Goal: Transaction & Acquisition: Purchase product/service

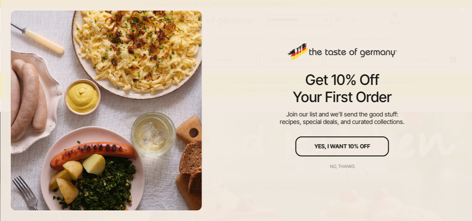
click at [349, 165] on div "No, thanks" at bounding box center [342, 166] width 25 height 4
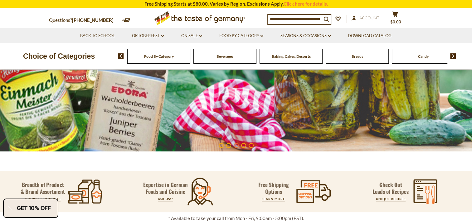
scroll to position [187, 0]
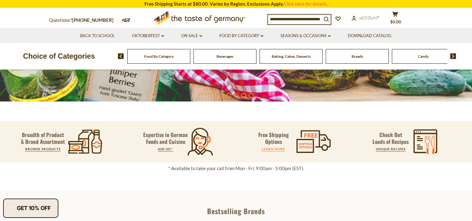
click at [274, 150] on link "LEARN MORE" at bounding box center [273, 149] width 23 height 4
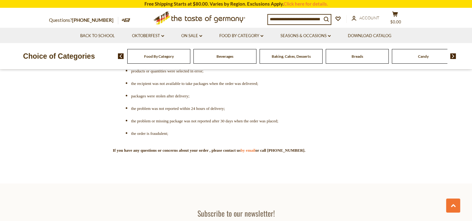
scroll to position [1684, 0]
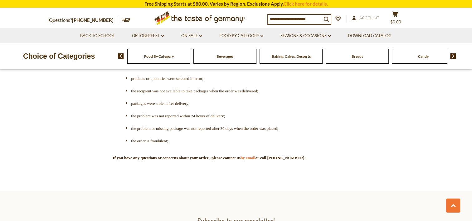
click at [165, 57] on span "Food By Category" at bounding box center [159, 56] width 30 height 5
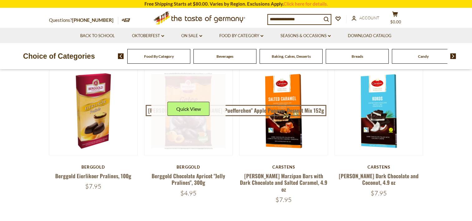
scroll to position [94, 0]
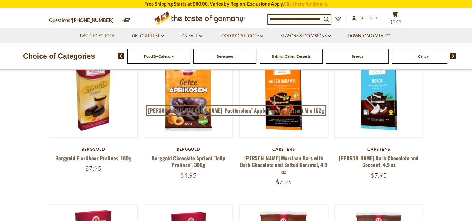
click at [121, 57] on img at bounding box center [121, 56] width 6 height 6
click at [452, 56] on img at bounding box center [453, 56] width 6 height 6
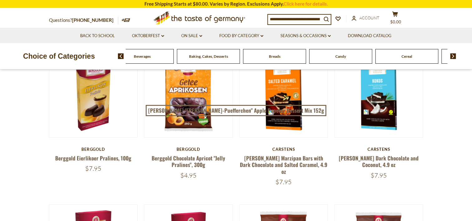
click at [452, 56] on img at bounding box center [453, 56] width 6 height 6
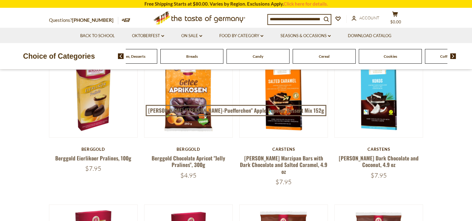
click at [452, 56] on img at bounding box center [453, 56] width 6 height 6
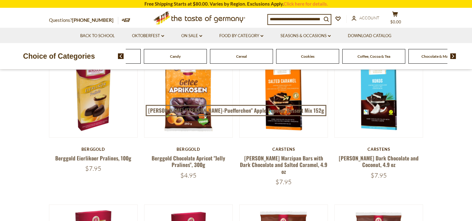
click at [452, 56] on img at bounding box center [453, 56] width 6 height 6
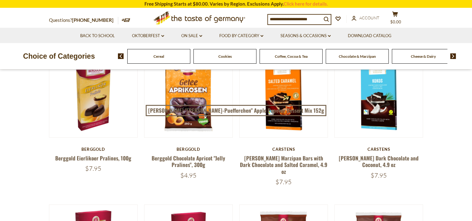
click at [452, 56] on img at bounding box center [453, 56] width 6 height 6
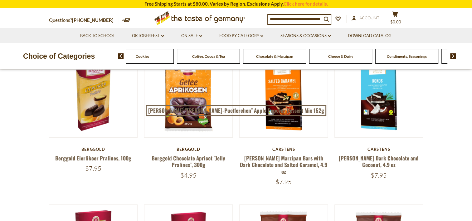
click at [452, 56] on img at bounding box center [453, 56] width 6 height 6
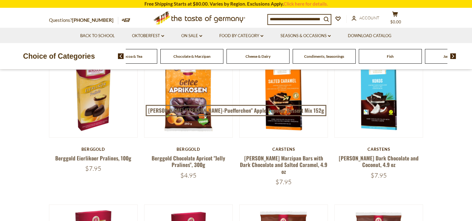
click at [452, 56] on img at bounding box center [453, 56] width 6 height 6
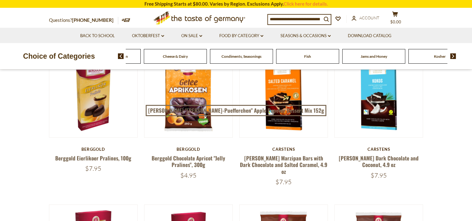
click at [452, 56] on img at bounding box center [453, 56] width 6 height 6
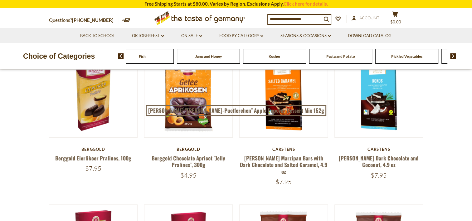
click at [452, 56] on img at bounding box center [453, 56] width 6 height 6
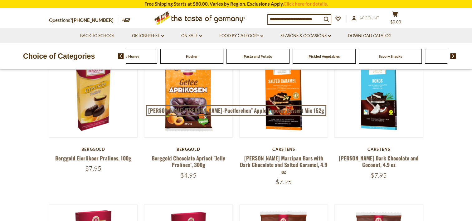
click at [452, 56] on img at bounding box center [453, 56] width 6 height 6
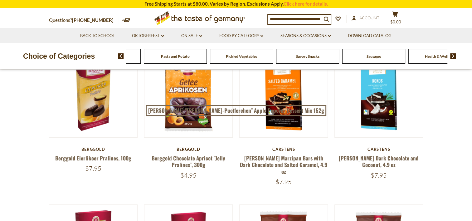
click at [370, 58] on span "Sausages" at bounding box center [373, 56] width 15 height 5
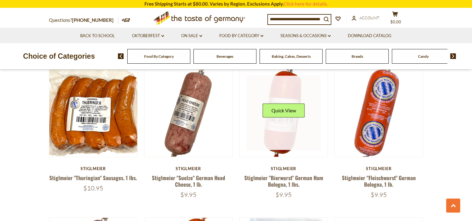
scroll to position [967, 0]
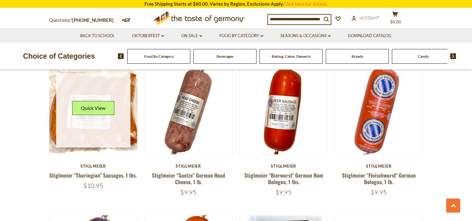
click at [96, 106] on div "Quick View" at bounding box center [93, 110] width 42 height 19
click at [92, 118] on link at bounding box center [93, 110] width 74 height 74
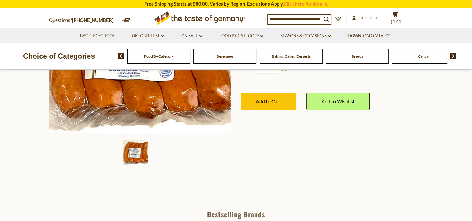
scroll to position [156, 0]
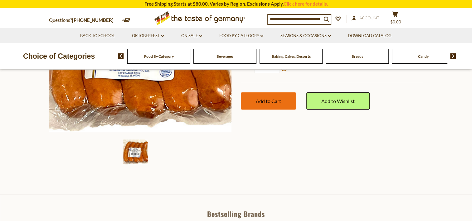
click at [254, 97] on button "Add to Cart" at bounding box center [268, 100] width 55 height 17
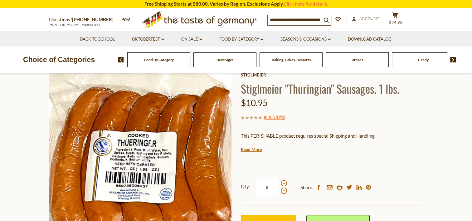
scroll to position [0, 0]
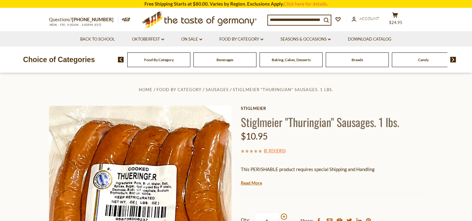
click at [453, 59] on img at bounding box center [453, 60] width 6 height 6
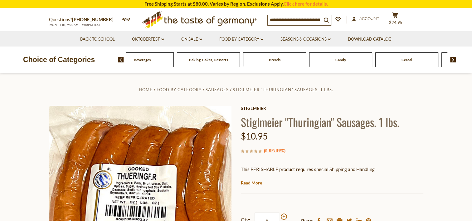
click at [453, 59] on img at bounding box center [453, 60] width 6 height 6
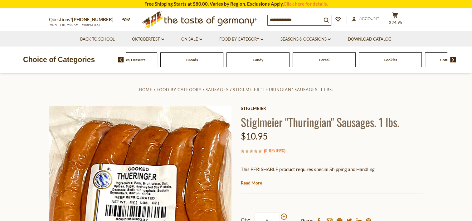
click at [453, 59] on img at bounding box center [453, 60] width 6 height 6
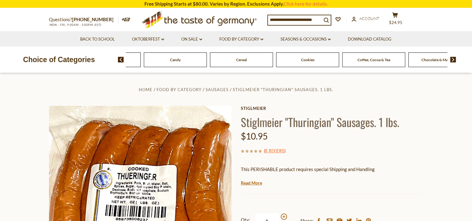
click at [453, 59] on img at bounding box center [453, 60] width 6 height 6
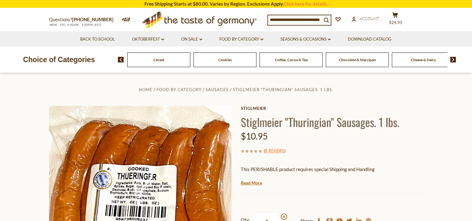
click at [453, 59] on img at bounding box center [453, 60] width 6 height 6
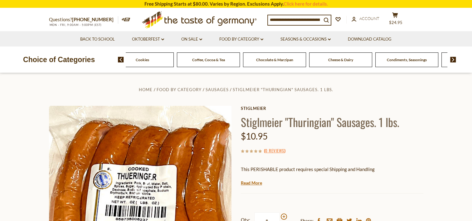
click at [341, 60] on span "Cheese & Dairy" at bounding box center [340, 59] width 25 height 5
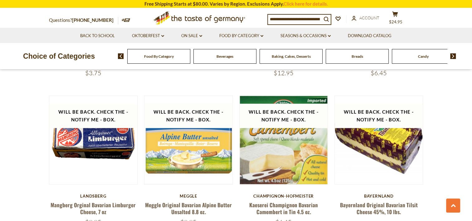
scroll to position [624, 0]
